Goal: Information Seeking & Learning: Find specific fact

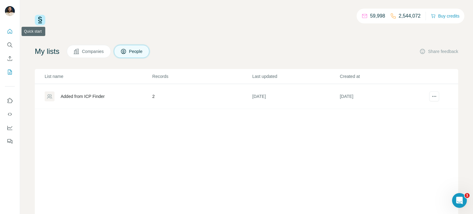
click at [8, 36] on button "Quick start" at bounding box center [10, 31] width 10 height 11
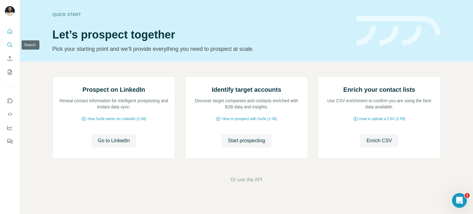
click at [8, 43] on icon "Search" at bounding box center [10, 45] width 6 height 6
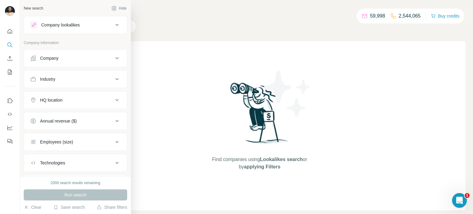
click at [114, 62] on button "Company" at bounding box center [75, 58] width 103 height 15
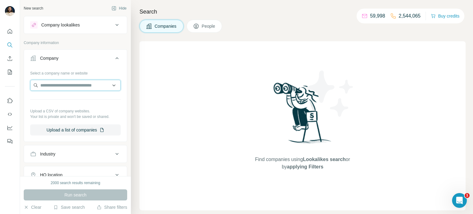
click at [74, 81] on input "text" at bounding box center [75, 85] width 91 height 11
click at [76, 83] on input "text" at bounding box center [75, 85] width 91 height 11
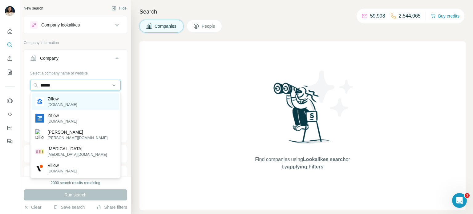
type input "******"
click at [87, 104] on div "Zillow [DOMAIN_NAME]" at bounding box center [75, 101] width 87 height 17
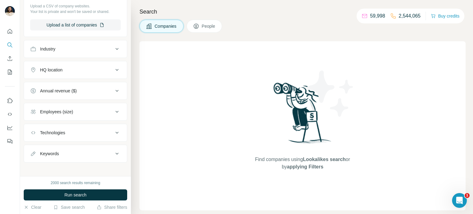
scroll to position [129, 0]
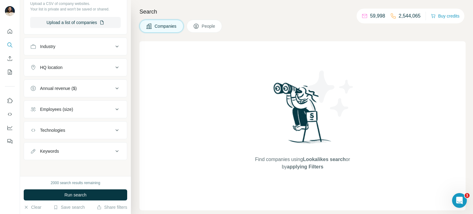
click at [96, 146] on button "Keywords" at bounding box center [75, 151] width 103 height 15
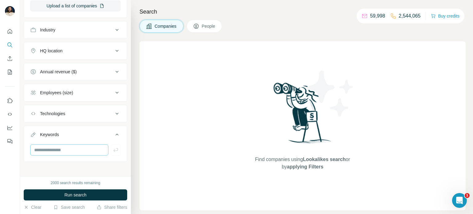
scroll to position [147, 0]
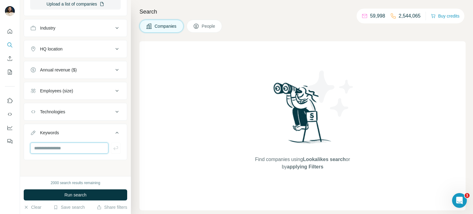
click at [69, 150] on input "text" at bounding box center [69, 148] width 78 height 11
paste input "**********"
type input "**********"
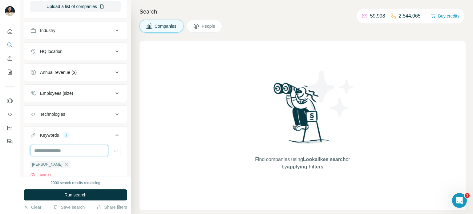
scroll to position [91, 0]
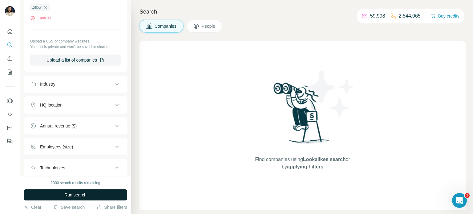
click at [108, 191] on button "Run search" at bounding box center [75, 194] width 103 height 11
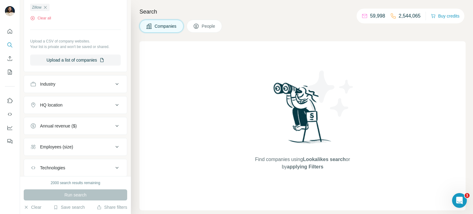
click at [213, 26] on span "People" at bounding box center [209, 26] width 14 height 6
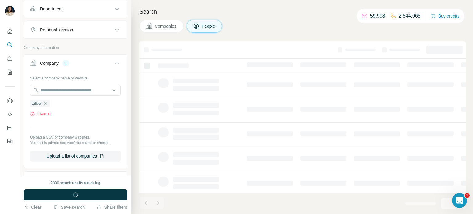
scroll to position [187, 0]
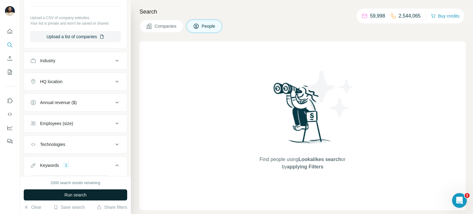
scroll to position [230, 0]
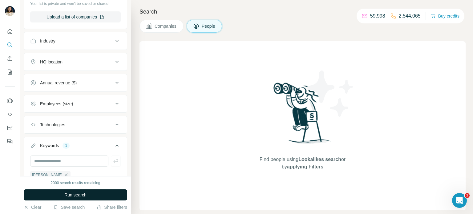
click at [90, 197] on button "Run search" at bounding box center [75, 194] width 103 height 11
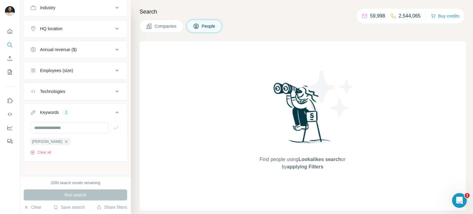
scroll to position [265, 0]
click at [67, 138] on icon "button" at bounding box center [66, 140] width 5 height 5
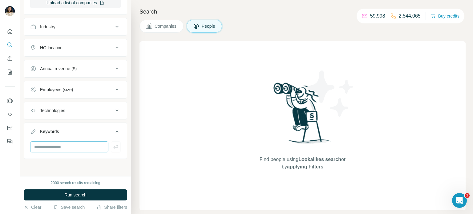
scroll to position [243, 0]
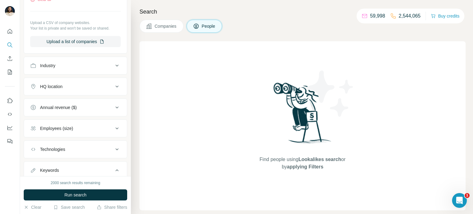
scroll to position [196, 0]
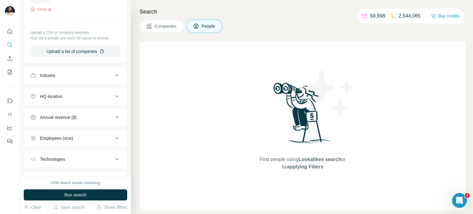
click at [109, 89] on button "HQ location" at bounding box center [75, 96] width 103 height 15
click at [110, 95] on div "HQ location" at bounding box center [71, 96] width 83 height 6
click at [111, 100] on button "HQ location" at bounding box center [75, 96] width 103 height 15
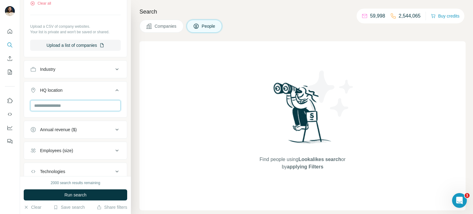
click at [86, 105] on input "text" at bounding box center [75, 105] width 91 height 11
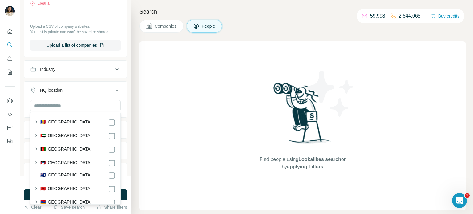
click at [115, 89] on icon at bounding box center [116, 90] width 7 height 7
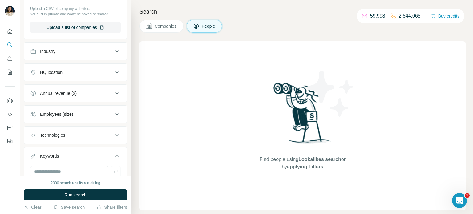
scroll to position [221, 0]
click at [102, 135] on div "Technologies" at bounding box center [71, 135] width 83 height 6
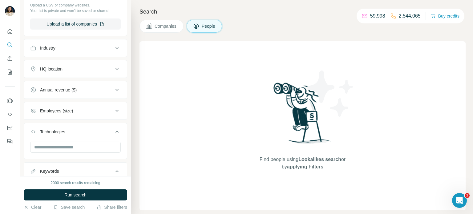
scroll to position [227, 0]
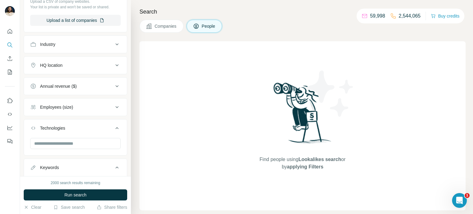
click at [102, 130] on button "Technologies" at bounding box center [75, 129] width 103 height 17
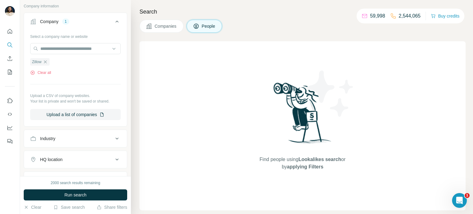
scroll to position [242, 0]
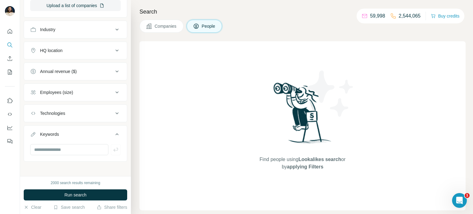
click at [164, 24] on span "Companies" at bounding box center [166, 26] width 22 height 6
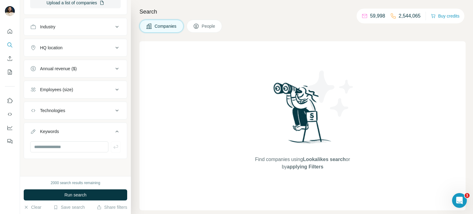
scroll to position [146, 0]
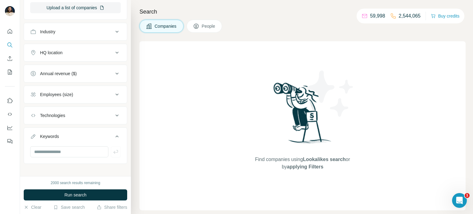
scroll to position [147, 0]
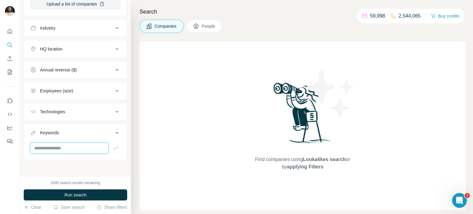
click at [88, 146] on input "text" at bounding box center [69, 148] width 78 height 11
click at [50, 146] on input "****" at bounding box center [69, 148] width 78 height 11
type input "**********"
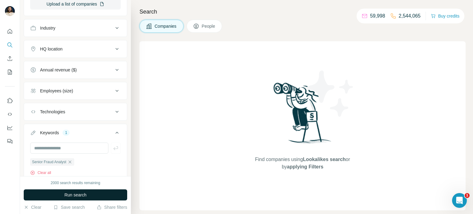
click at [92, 197] on button "Run search" at bounding box center [75, 194] width 103 height 11
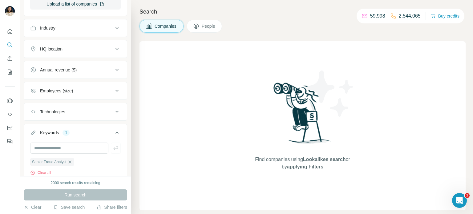
click at [209, 30] on button "People" at bounding box center [205, 26] width 36 height 13
click at [170, 30] on button "Companies" at bounding box center [162, 26] width 44 height 13
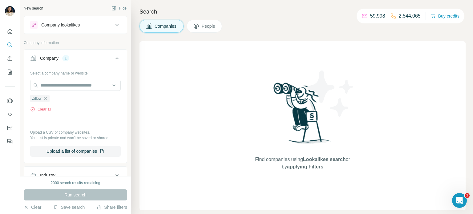
click at [87, 27] on div "Company lookalikes" at bounding box center [71, 24] width 83 height 7
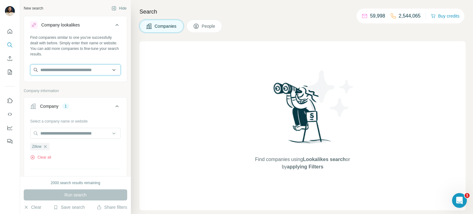
click at [74, 71] on input "text" at bounding box center [75, 69] width 91 height 11
click at [115, 71] on input "text" at bounding box center [75, 69] width 91 height 11
click at [112, 69] on input "text" at bounding box center [75, 69] width 91 height 11
click at [76, 66] on input "text" at bounding box center [75, 69] width 91 height 11
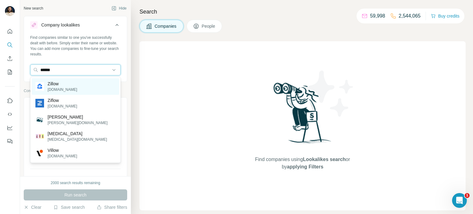
type input "******"
click at [84, 89] on div "Zillow [DOMAIN_NAME]" at bounding box center [75, 86] width 87 height 17
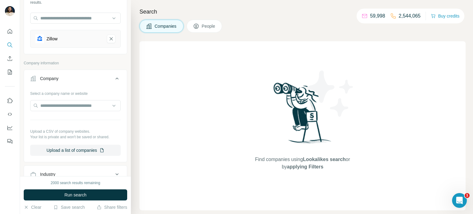
scroll to position [52, 0]
click at [89, 195] on button "Run search" at bounding box center [75, 194] width 103 height 11
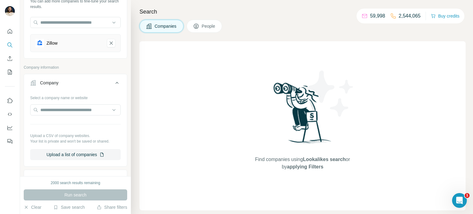
scroll to position [47, 0]
click at [113, 85] on icon at bounding box center [116, 83] width 7 height 7
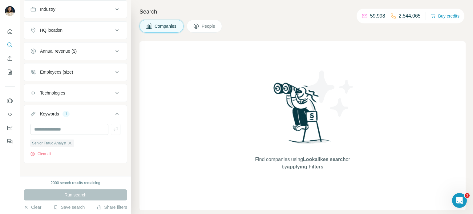
scroll to position [145, 0]
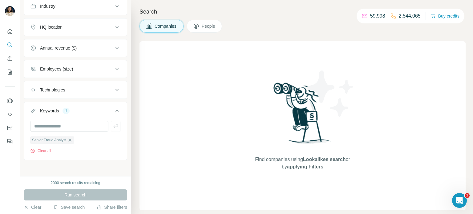
click at [208, 30] on button "People" at bounding box center [205, 26] width 36 height 13
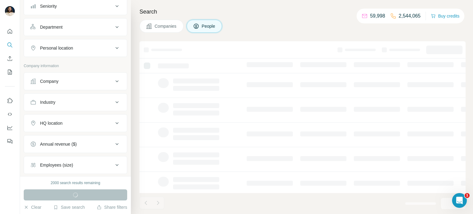
scroll to position [241, 0]
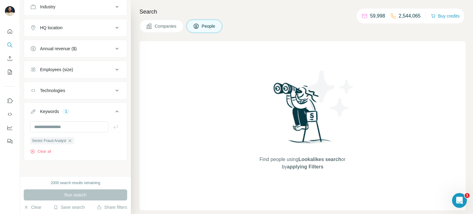
click at [89, 194] on div "Run search" at bounding box center [75, 194] width 103 height 11
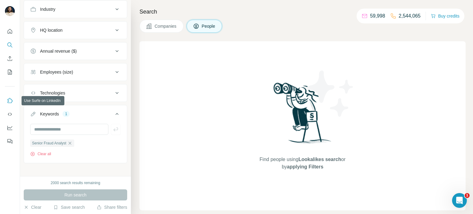
scroll to position [238, 0]
click at [8, 43] on icon "Search" at bounding box center [10, 45] width 6 height 6
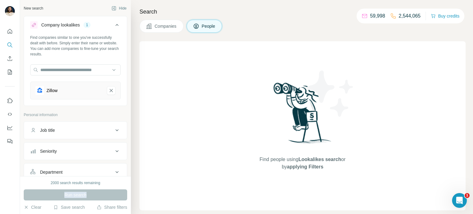
click at [167, 26] on span "Companies" at bounding box center [166, 26] width 22 height 6
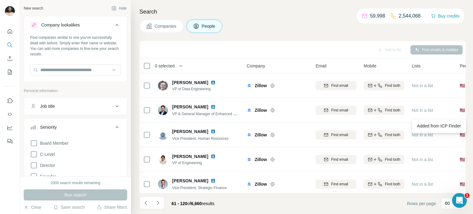
scroll to position [489, 0]
